Goal: Obtain resource: Download file/media

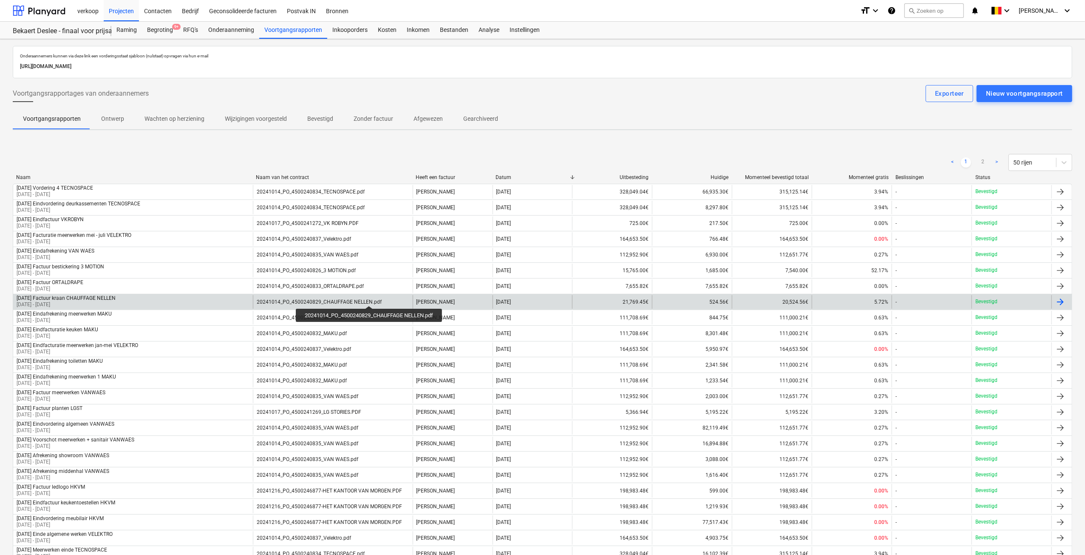
click at [371, 299] on div "20241014_PO_4500240829_CHAUFFAGE NELLEN.pdf" at bounding box center [319, 302] width 125 height 6
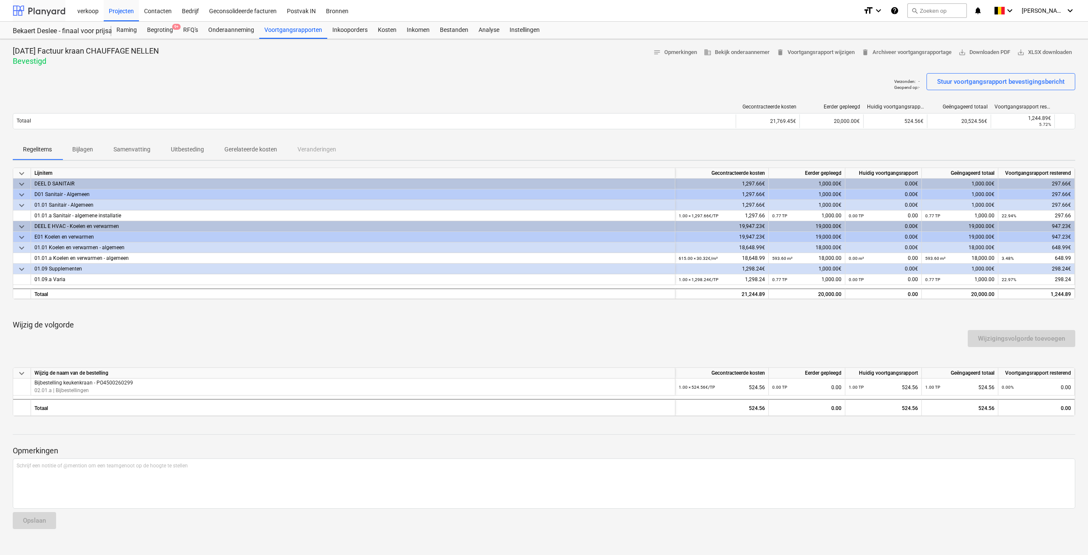
click at [31, 8] on div at bounding box center [39, 10] width 53 height 21
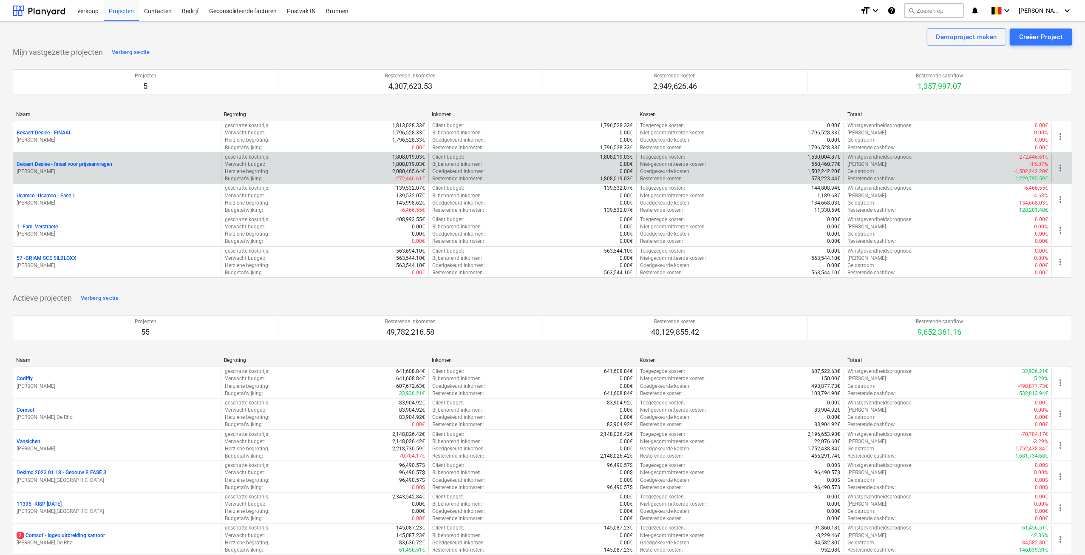
click at [111, 164] on p "Bekaert Deslee - finaal voor prijsaanvragen" at bounding box center [65, 164] width 96 height 7
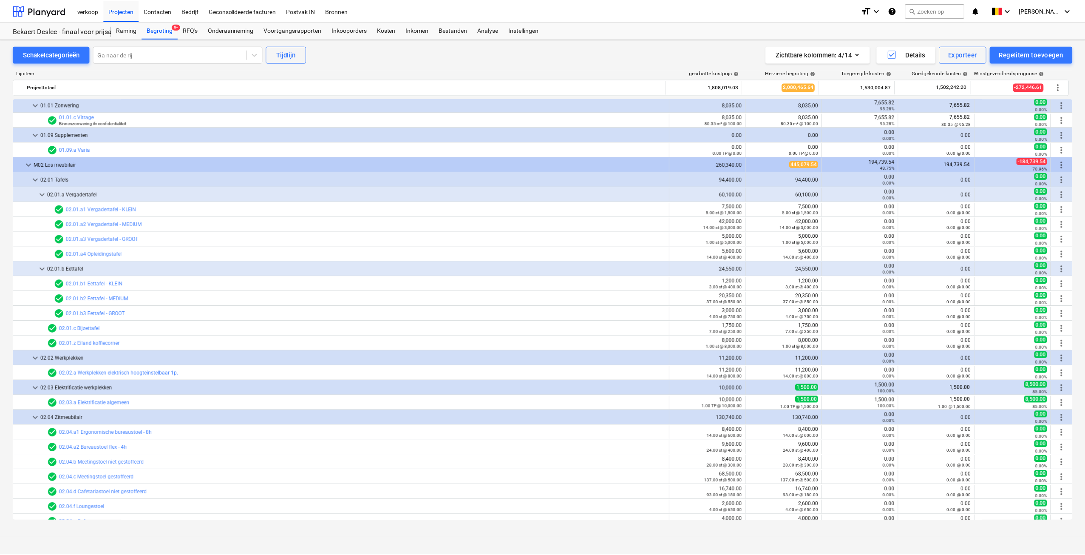
scroll to position [2256, 0]
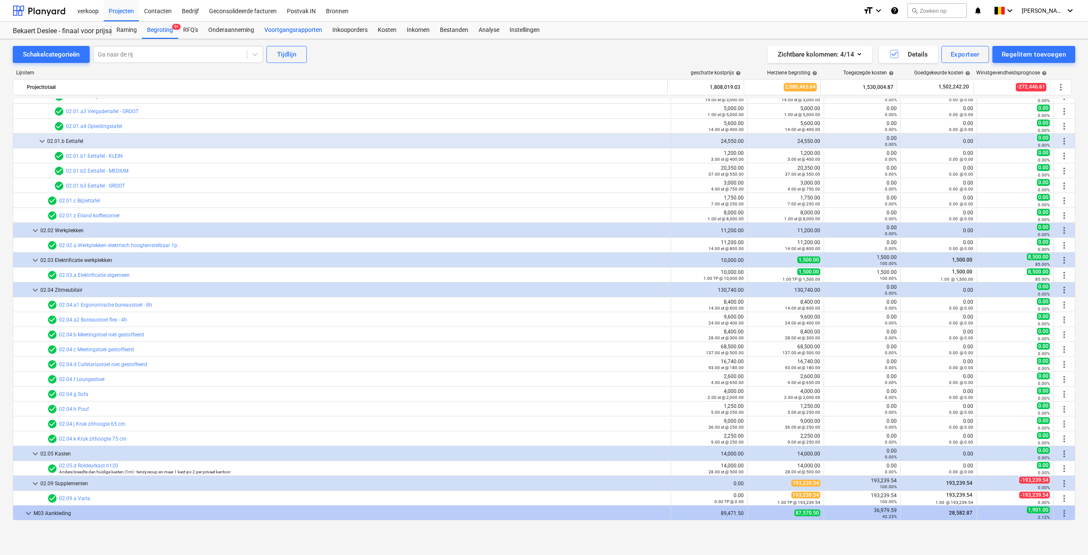
click at [294, 35] on div "Voortgangsrapporten" at bounding box center [293, 30] width 68 height 17
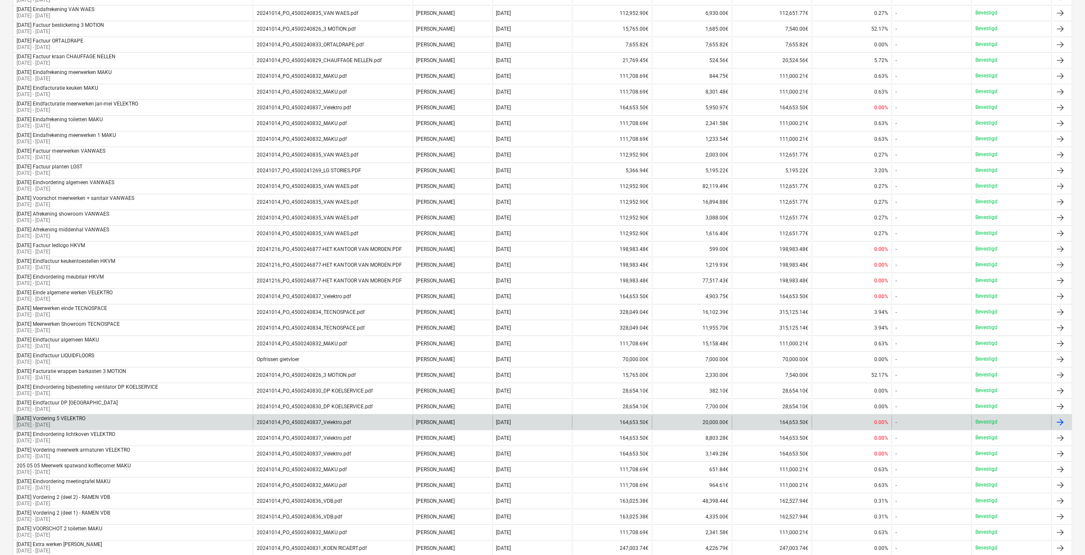
scroll to position [255, 0]
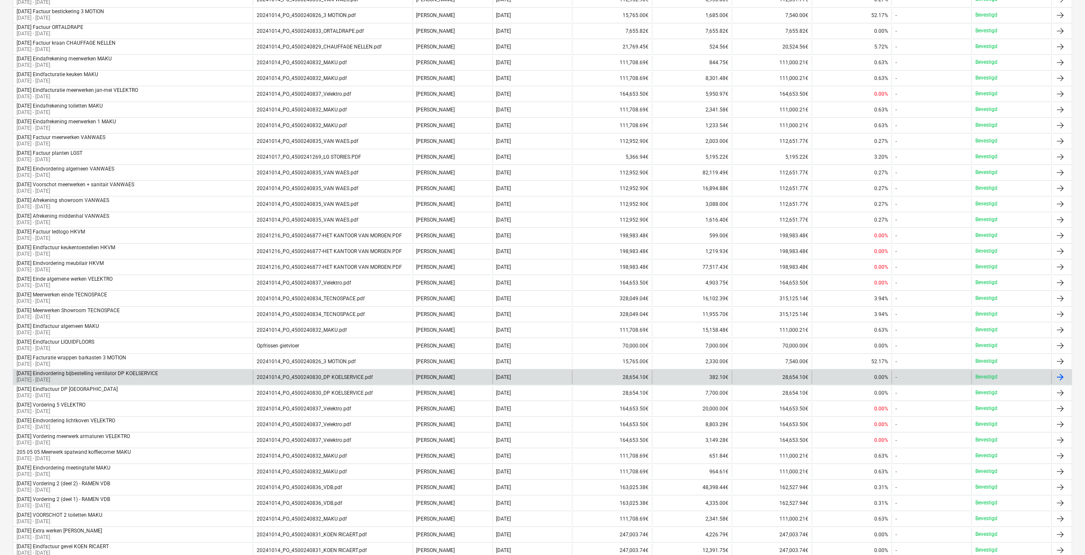
click at [336, 374] on div "20241014_PO_4500240830_DP KOELSERVICE.pdf" at bounding box center [315, 377] width 116 height 6
